Goal: Information Seeking & Learning: Learn about a topic

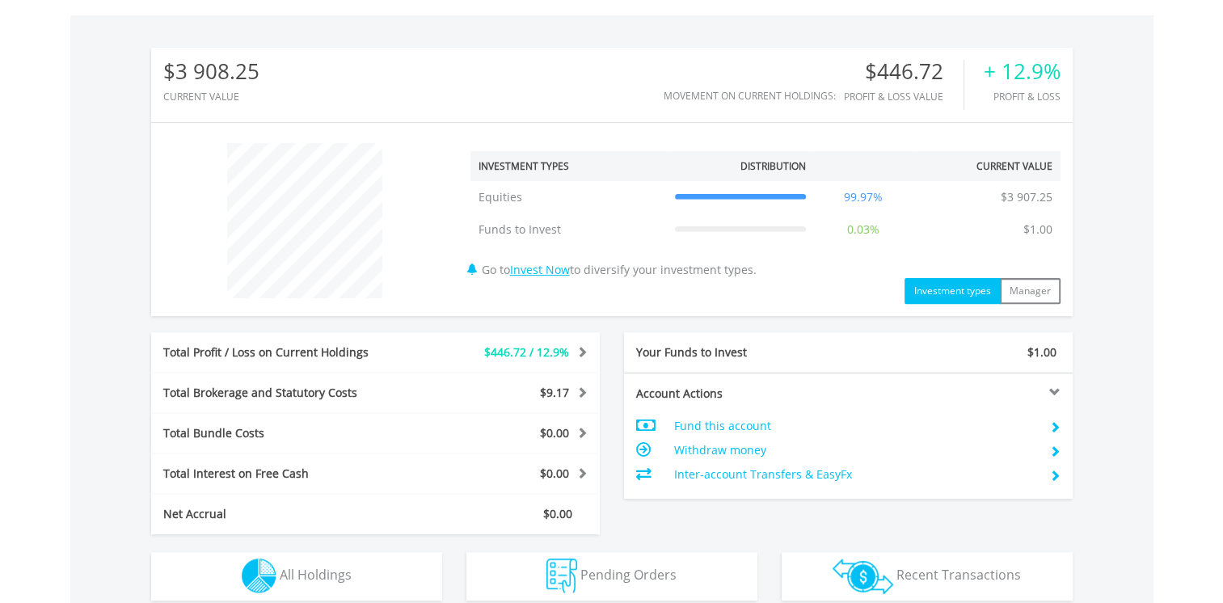
scroll to position [155, 307]
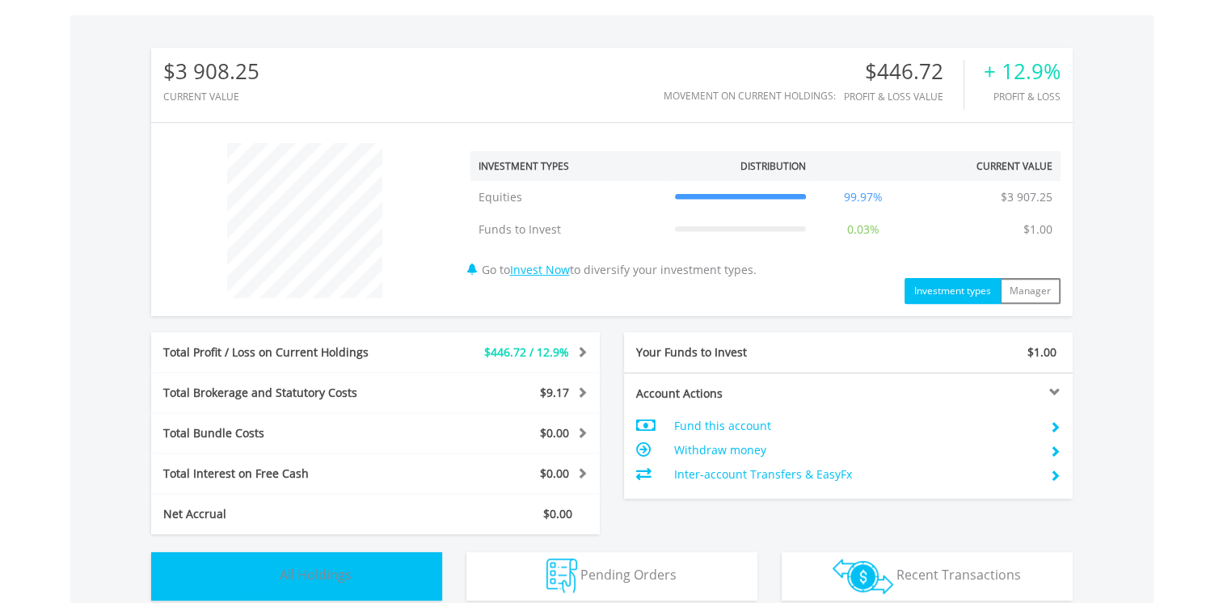
click at [297, 568] on span "All Holdings" at bounding box center [316, 575] width 72 height 18
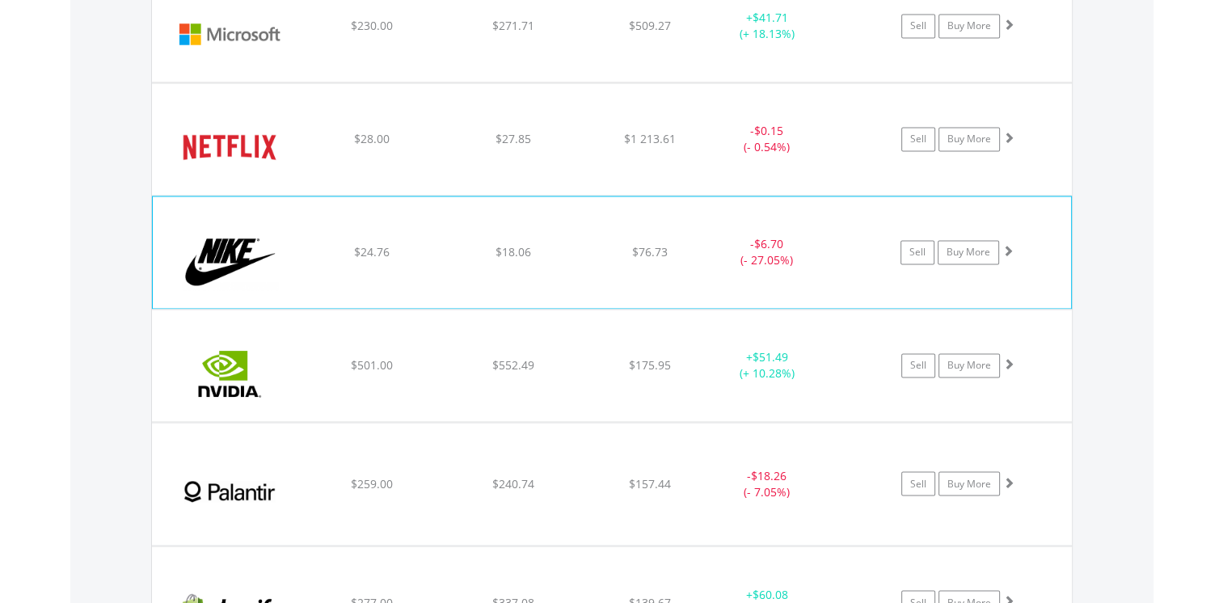
scroll to position [2668, 0]
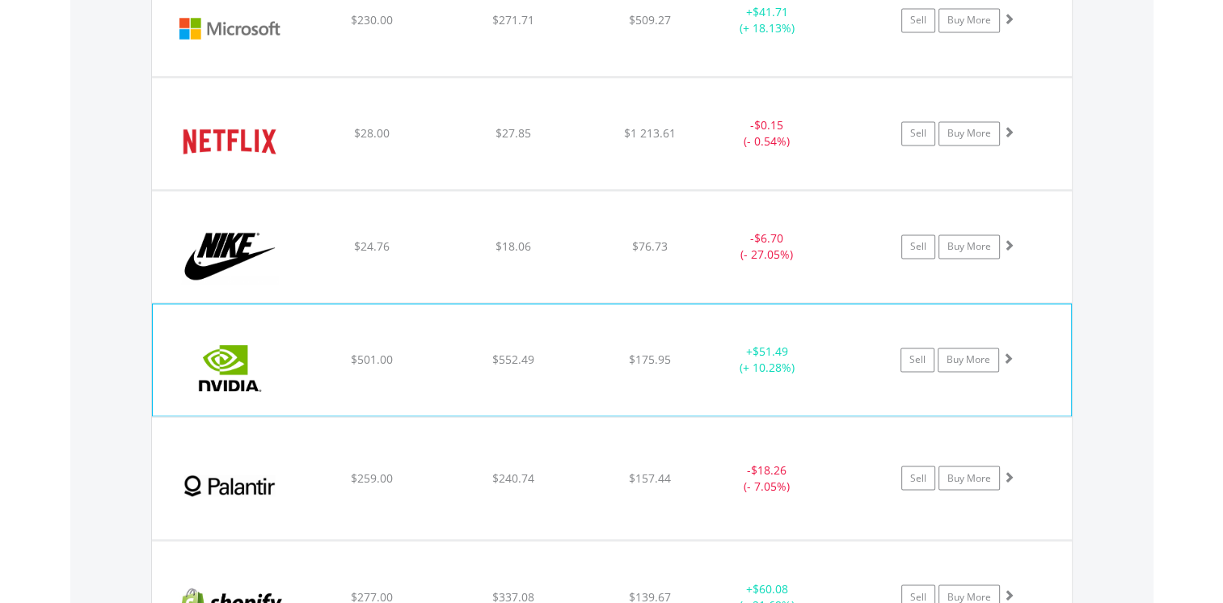
click at [215, 354] on img at bounding box center [230, 367] width 139 height 87
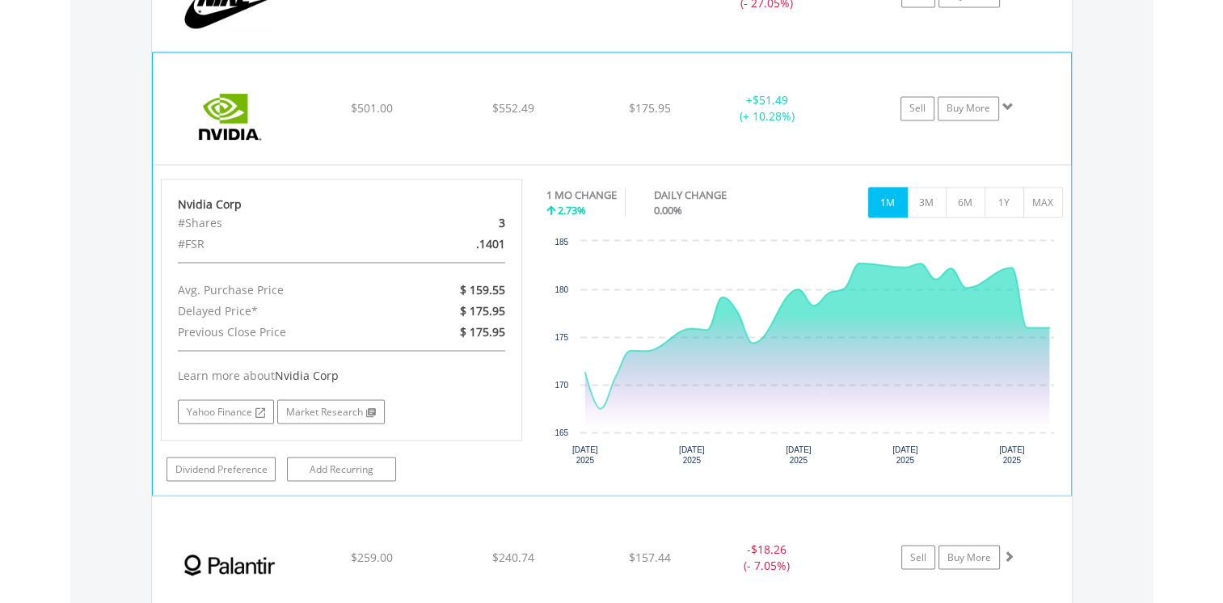
scroll to position [2992, 0]
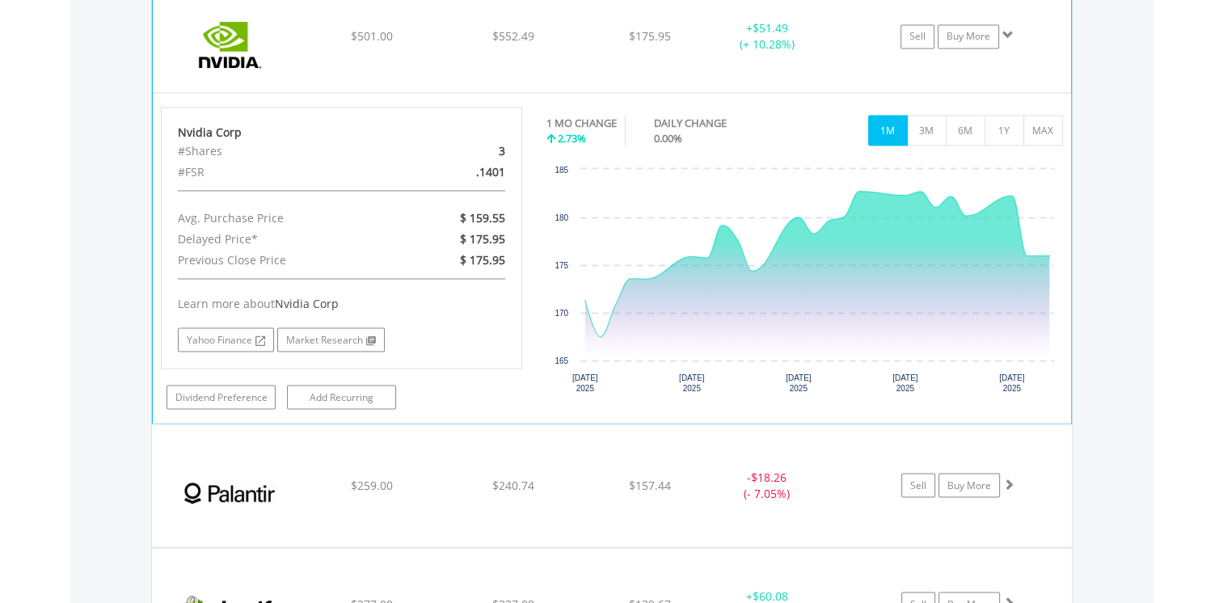
click at [228, 34] on img at bounding box center [230, 44] width 139 height 87
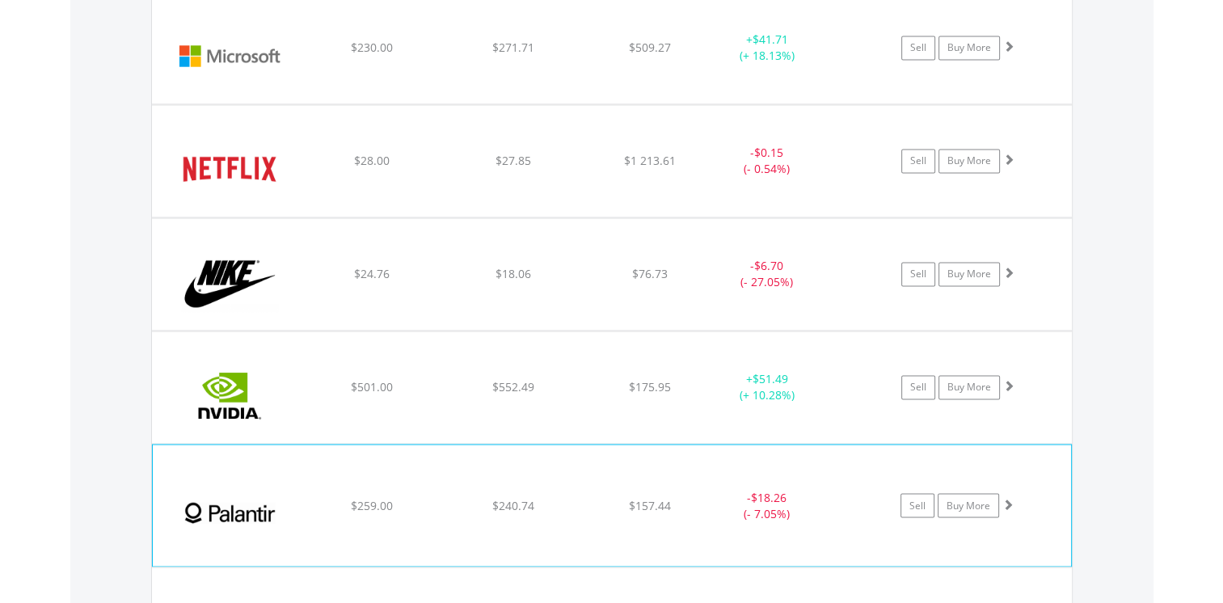
scroll to position [2668, 0]
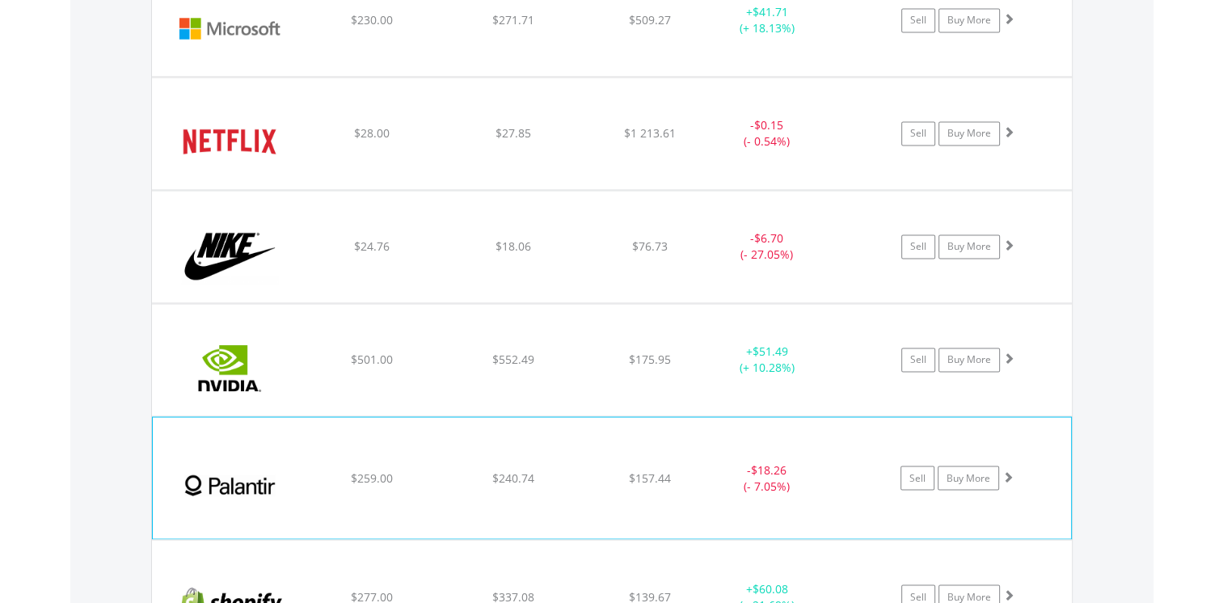
click at [236, 475] on img at bounding box center [230, 485] width 139 height 97
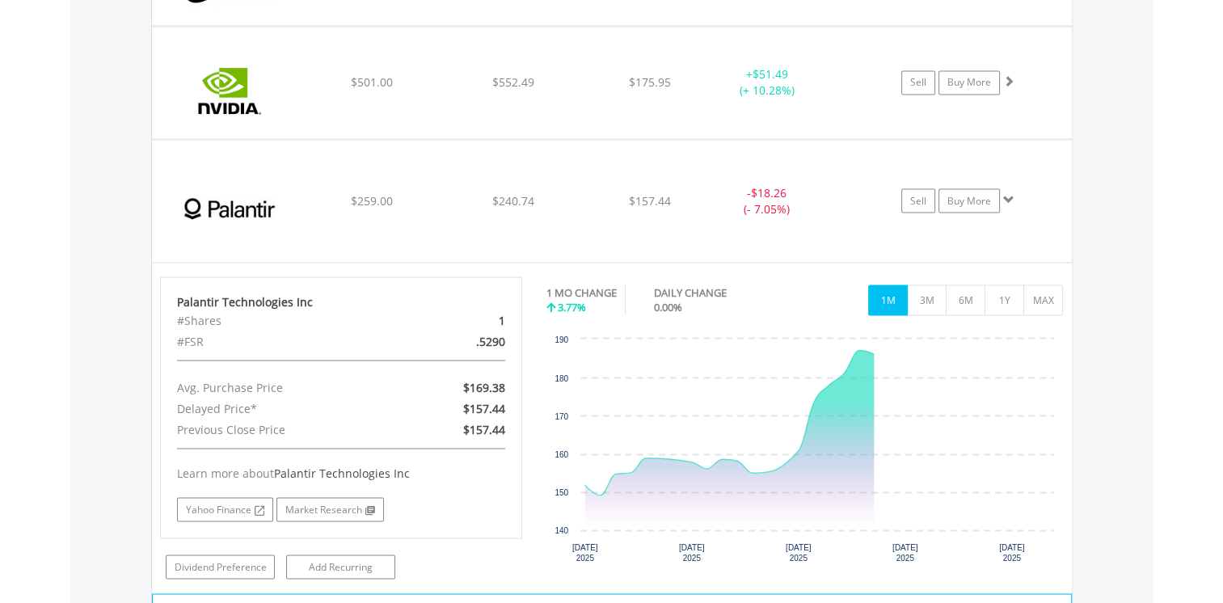
scroll to position [3153, 0]
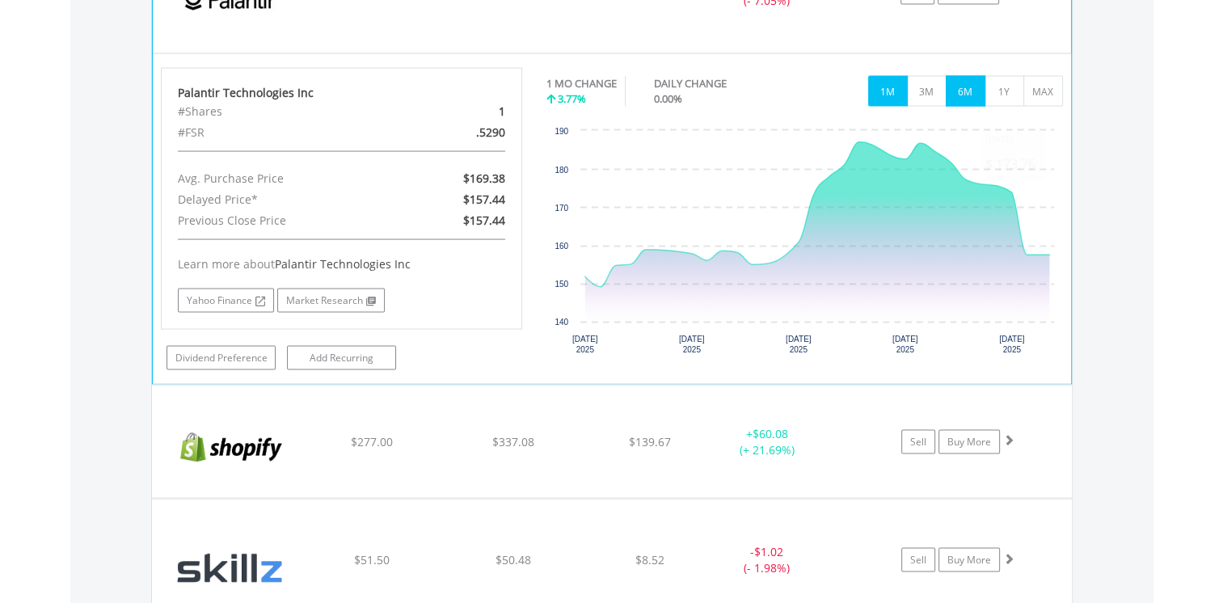
click at [965, 89] on button "6M" at bounding box center [966, 91] width 40 height 31
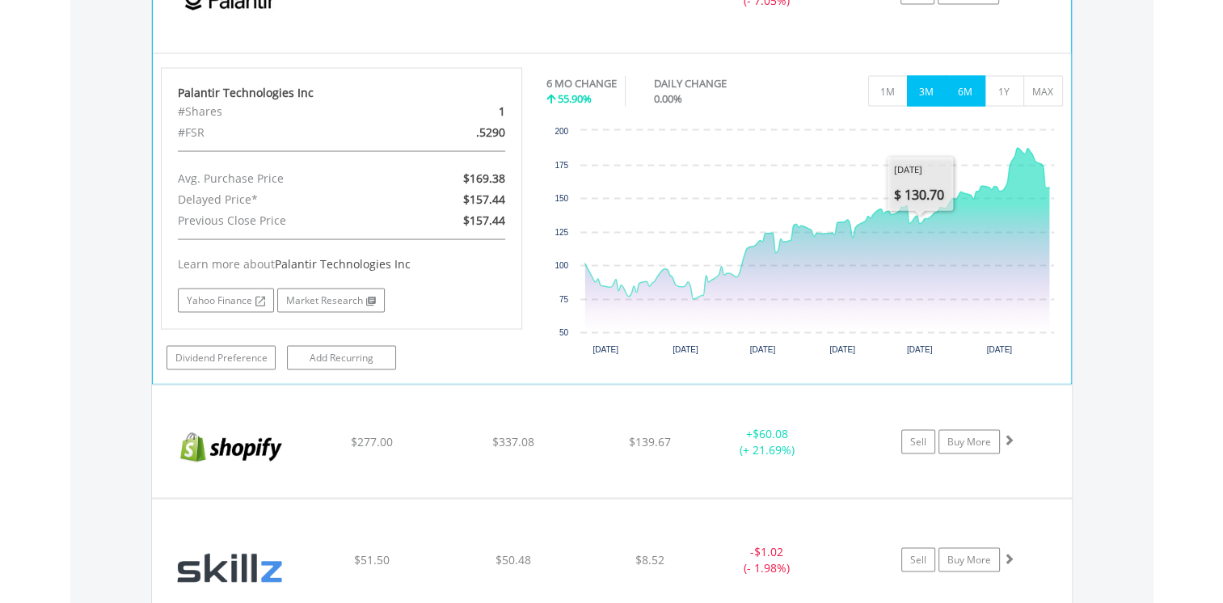
click at [931, 89] on button "3M" at bounding box center [927, 91] width 40 height 31
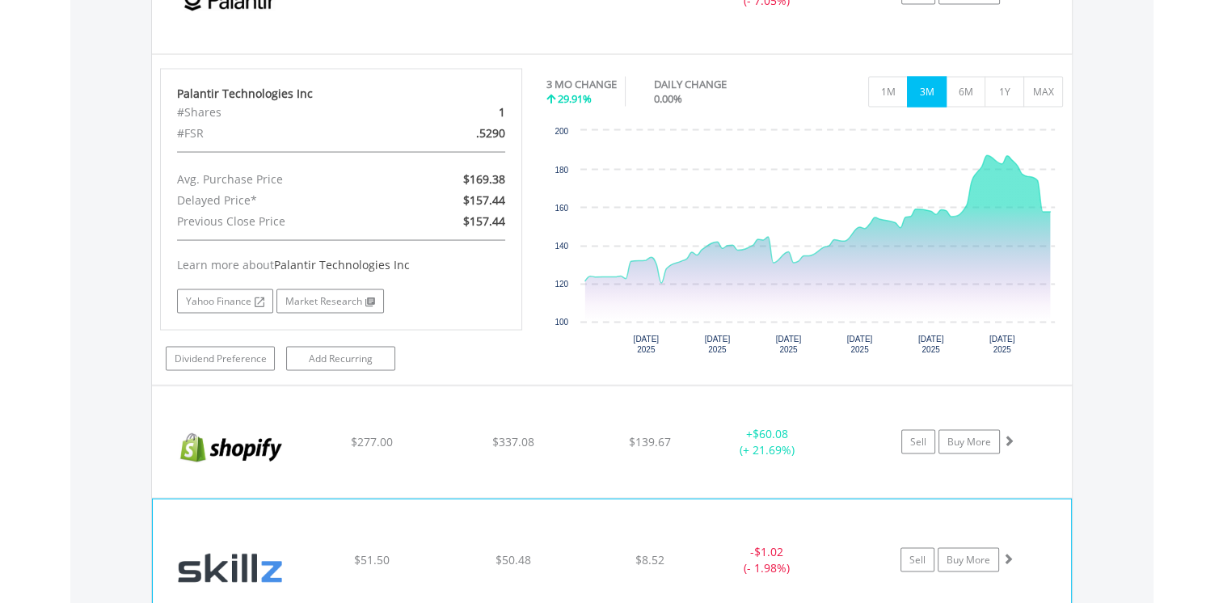
scroll to position [2911, 0]
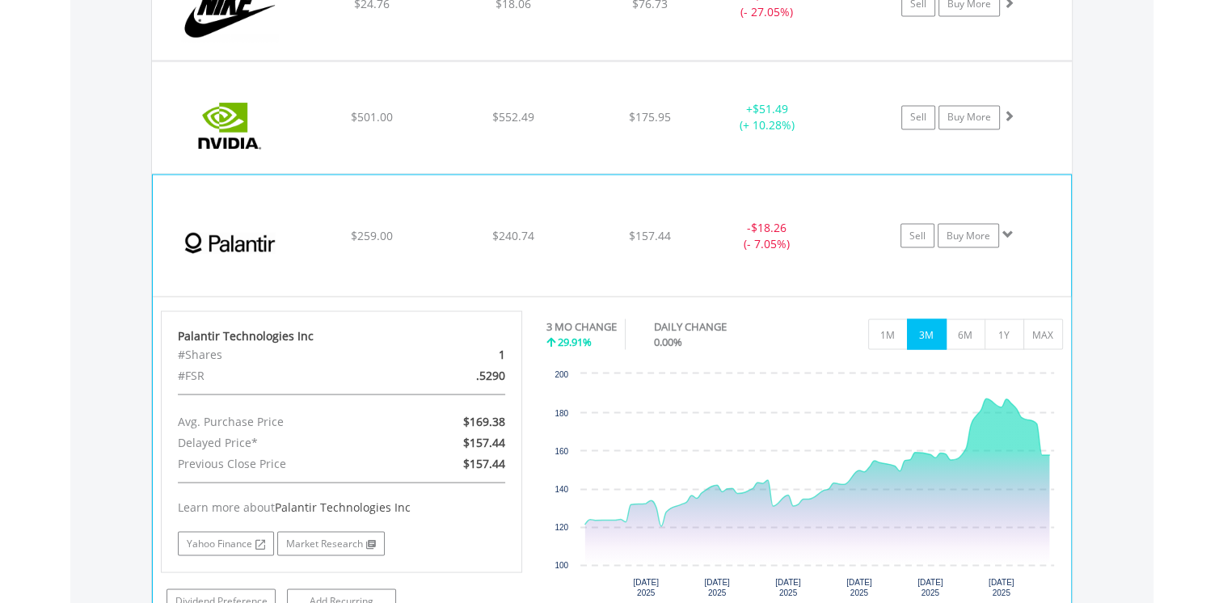
click at [221, 238] on img at bounding box center [230, 243] width 139 height 97
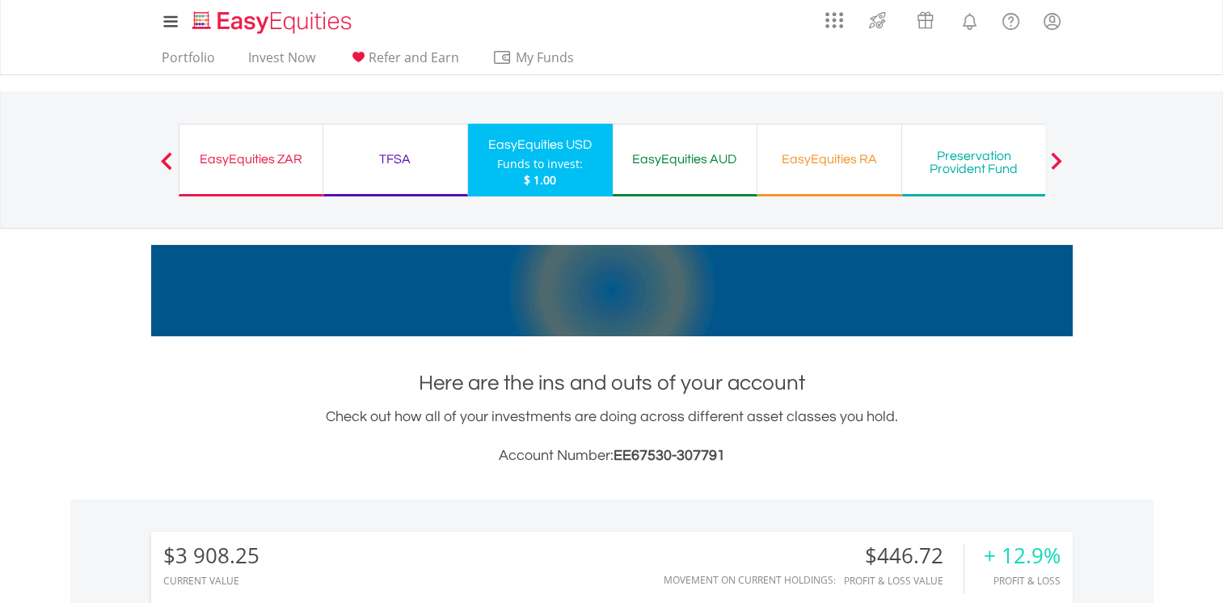
scroll to position [0, 0]
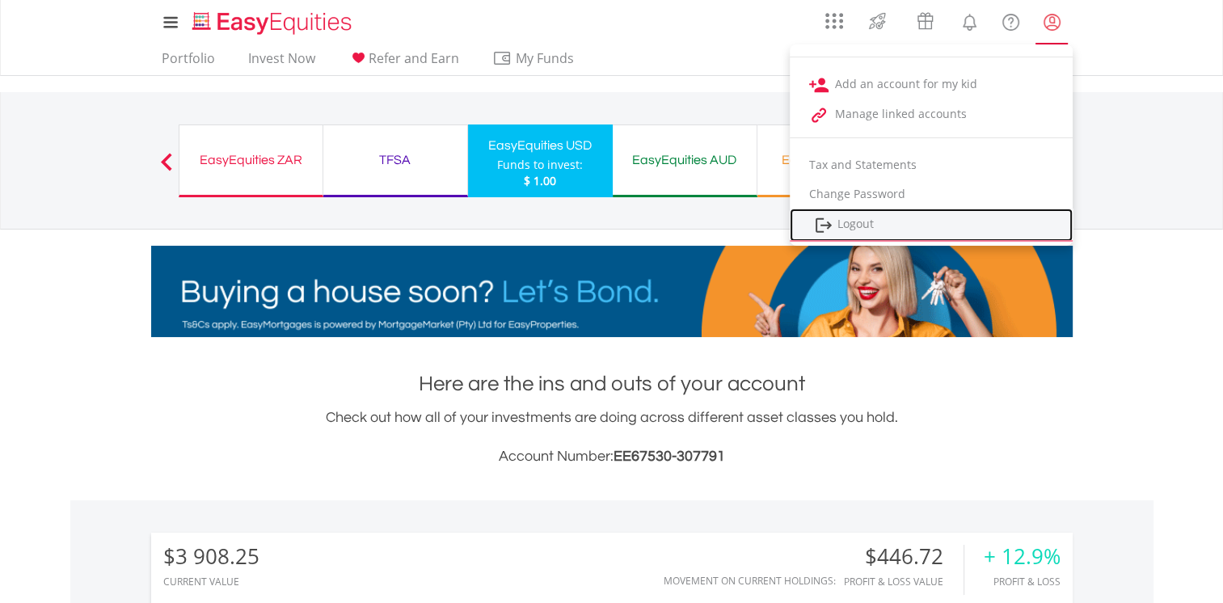
click at [862, 221] on link "Logout" at bounding box center [931, 225] width 283 height 33
